Goal: Task Accomplishment & Management: Use online tool/utility

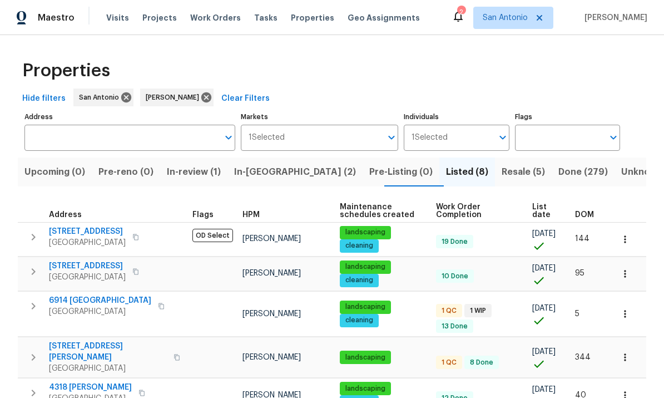
click at [203, 170] on span "In-review (1)" at bounding box center [194, 172] width 54 height 16
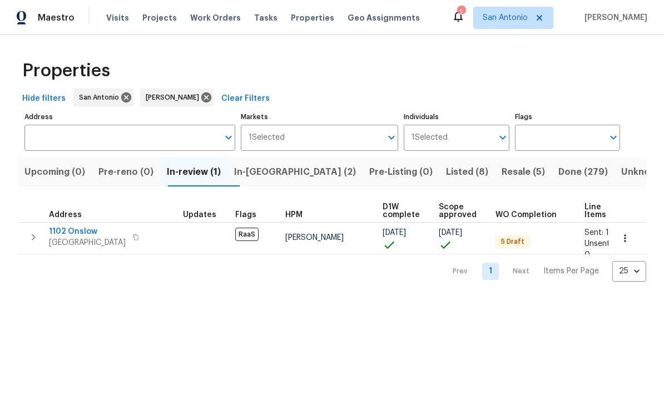
click at [85, 235] on span "1102 Onslow" at bounding box center [87, 231] width 77 height 11
click at [269, 168] on span "In-reno (2)" at bounding box center [295, 172] width 122 height 16
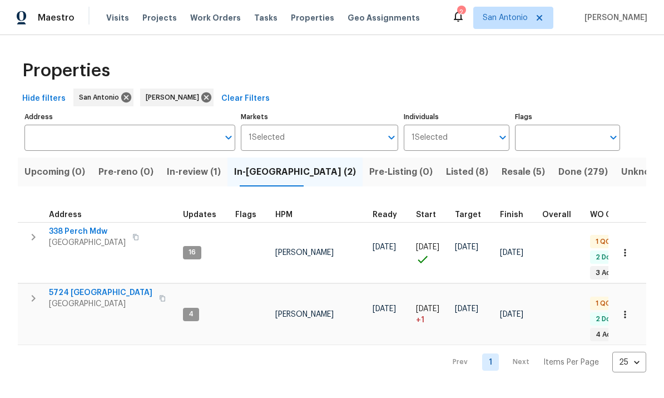
click at [77, 245] on span "San Antonio, TX 78253" at bounding box center [87, 242] width 77 height 11
click at [83, 298] on span "SCHERTZ, TX 78154" at bounding box center [100, 303] width 103 height 11
click at [627, 247] on icon "button" at bounding box center [624, 252] width 11 height 11
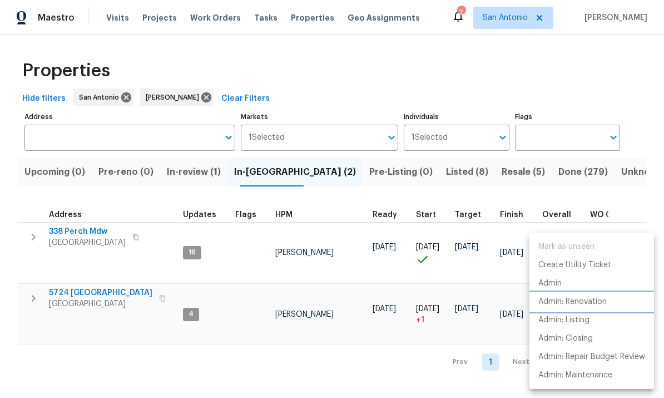
click at [584, 304] on p "Admin: Renovation" at bounding box center [572, 302] width 68 height 12
click at [368, 350] on div at bounding box center [332, 199] width 664 height 398
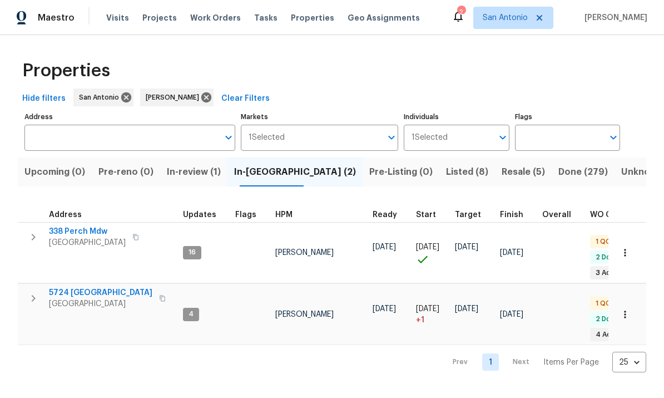
click at [630, 307] on button "button" at bounding box center [625, 314] width 24 height 24
click at [345, 357] on div at bounding box center [332, 199] width 664 height 398
click at [82, 298] on span "SCHERTZ, TX 78154" at bounding box center [100, 303] width 103 height 11
click at [311, 354] on div "Prev 1 Next Items Per Page 25 25 ​" at bounding box center [332, 358] width 628 height 27
click at [446, 172] on span "Listed (8)" at bounding box center [467, 172] width 42 height 16
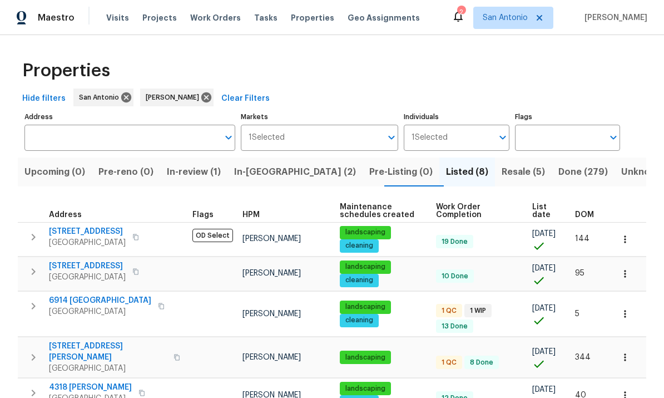
click at [502, 170] on span "Resale (5)" at bounding box center [523, 172] width 43 height 16
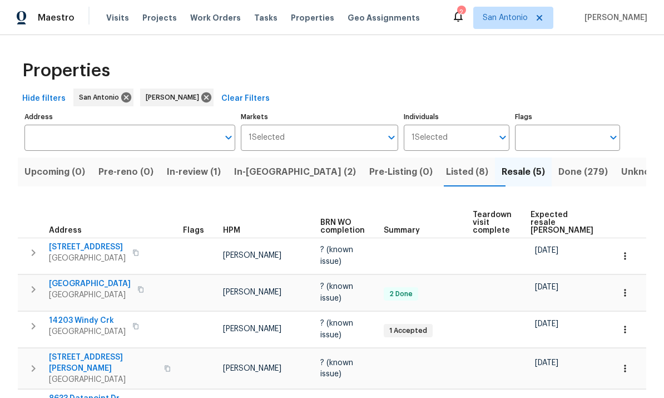
click at [545, 223] on span "Expected resale COE" at bounding box center [561, 222] width 63 height 23
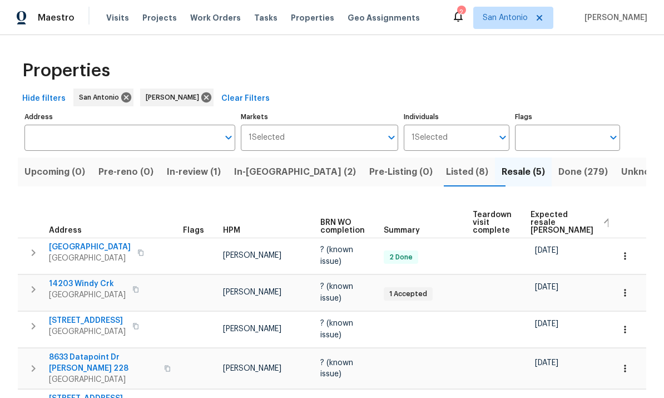
click at [271, 157] on button "In-reno (2)" at bounding box center [294, 171] width 135 height 29
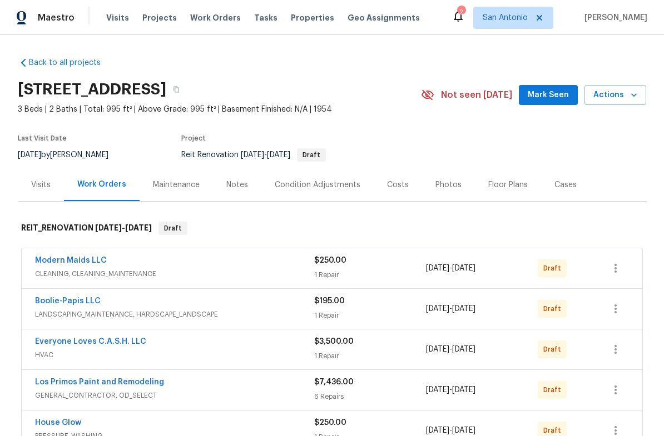
click at [552, 97] on span "Mark Seen" at bounding box center [548, 95] width 41 height 14
click at [236, 189] on div "Notes" at bounding box center [237, 185] width 22 height 11
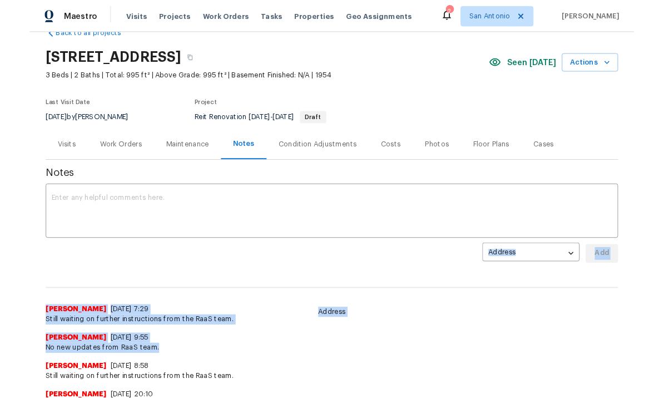
scroll to position [29, 0]
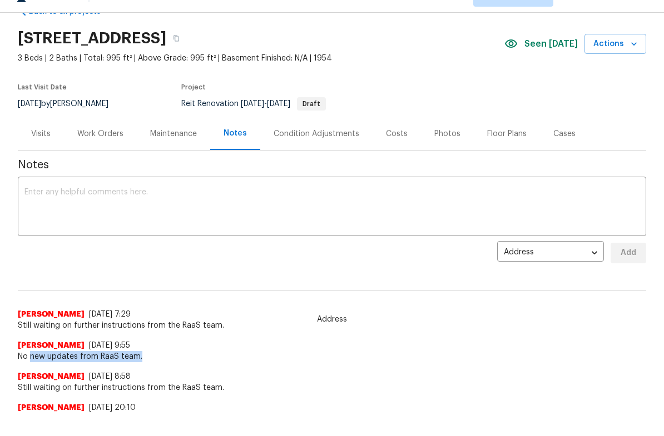
copy span "new updates from RaaS team."
click at [75, 211] on textarea at bounding box center [331, 230] width 615 height 39
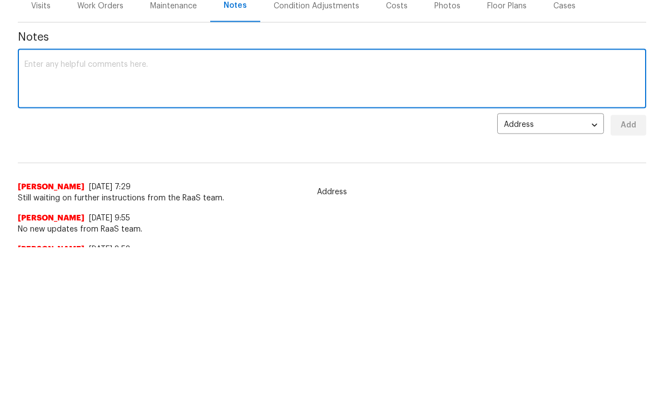
click at [83, 211] on textarea at bounding box center [331, 230] width 615 height 39
click at [56, 211] on textarea at bounding box center [331, 230] width 615 height 39
paste textarea "new updates from RaaS team."
click at [27, 211] on textarea "new updates from RaaS team." at bounding box center [331, 230] width 615 height 39
click at [160, 211] on textarea "No new updates from RaaS team." at bounding box center [331, 230] width 615 height 39
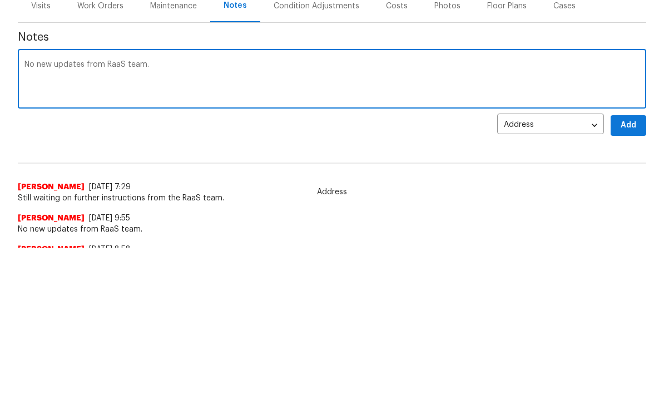
type textarea "No new updates from RaaS team."
click at [629, 269] on span "Add" at bounding box center [628, 276] width 18 height 14
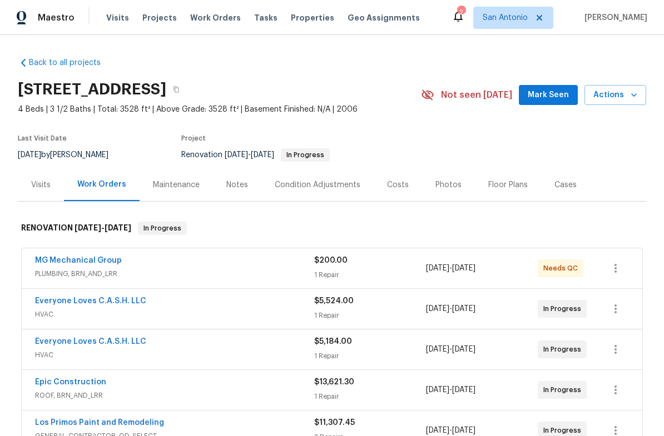
click at [548, 99] on span "Mark Seen" at bounding box center [548, 95] width 41 height 14
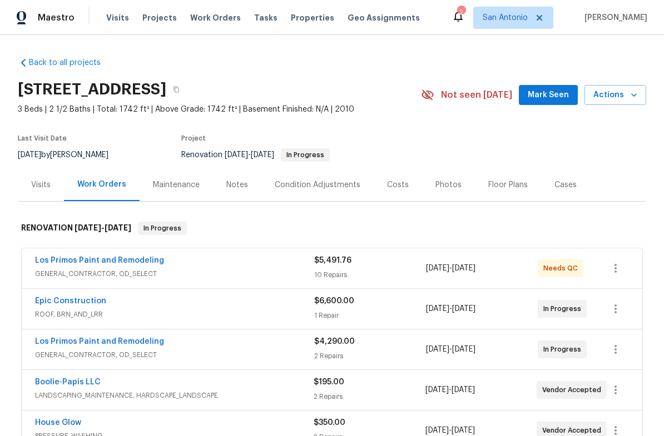
click at [552, 96] on span "Mark Seen" at bounding box center [548, 95] width 41 height 14
